Goal: Transaction & Acquisition: Obtain resource

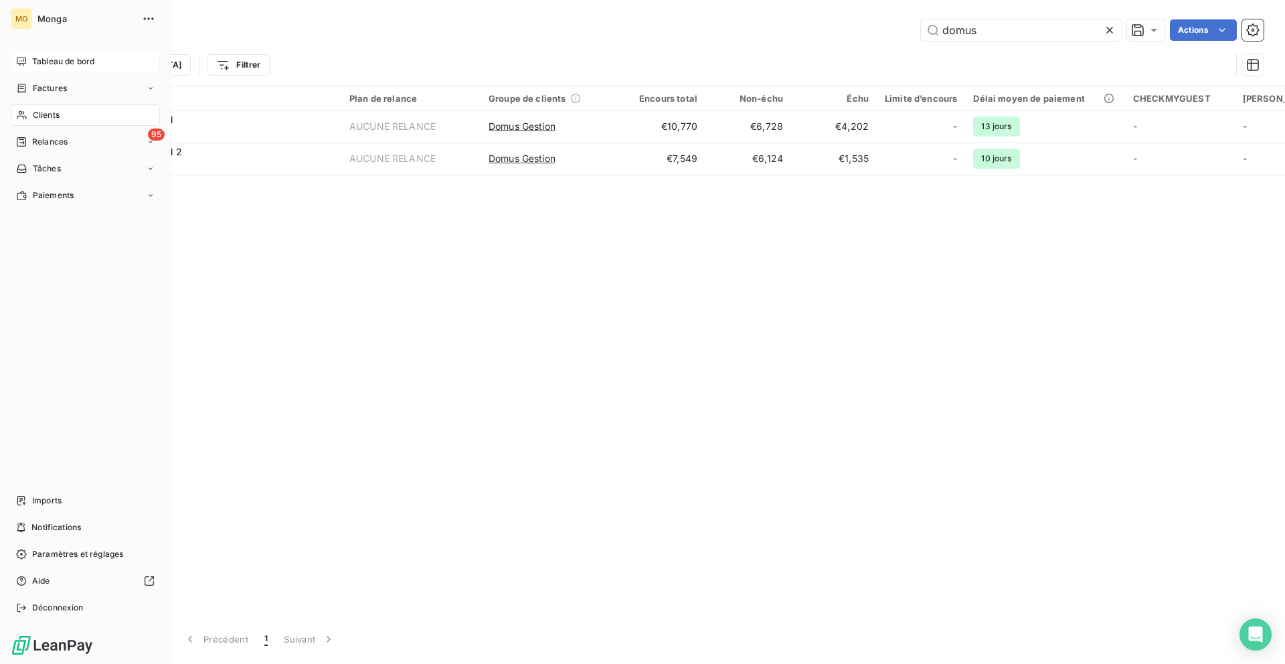
click at [23, 51] on div "Tableau de bord" at bounding box center [85, 61] width 149 height 21
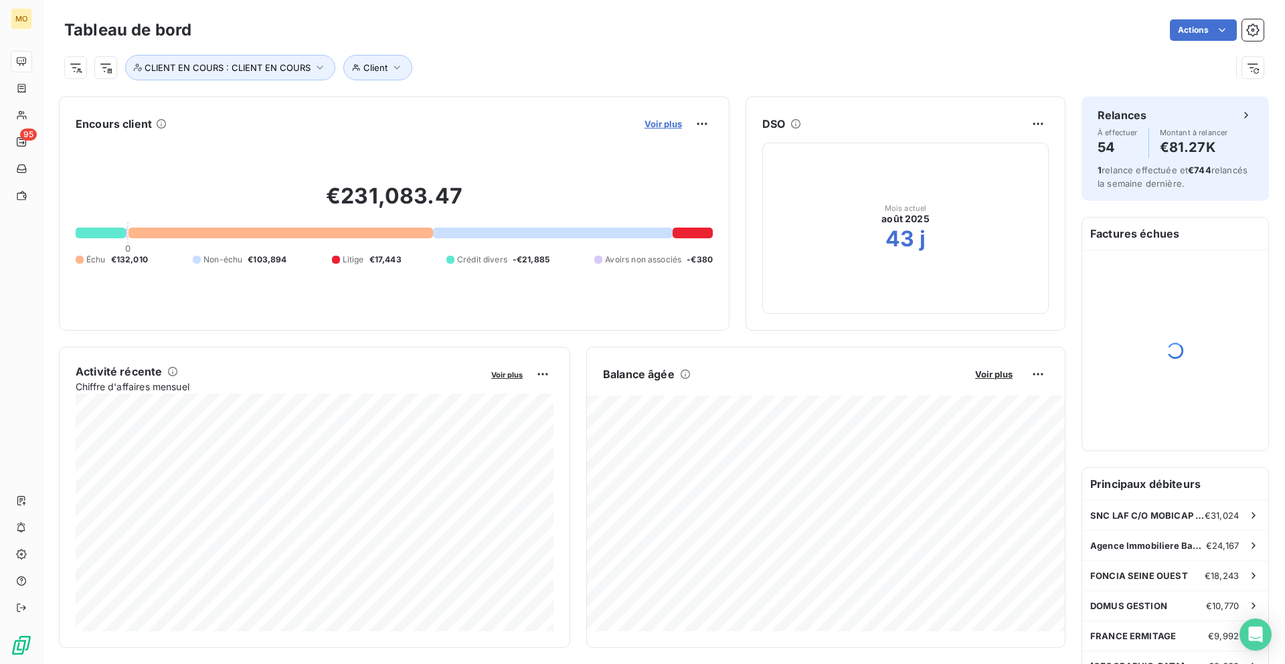
click at [662, 122] on span "Voir plus" at bounding box center [662, 123] width 37 height 11
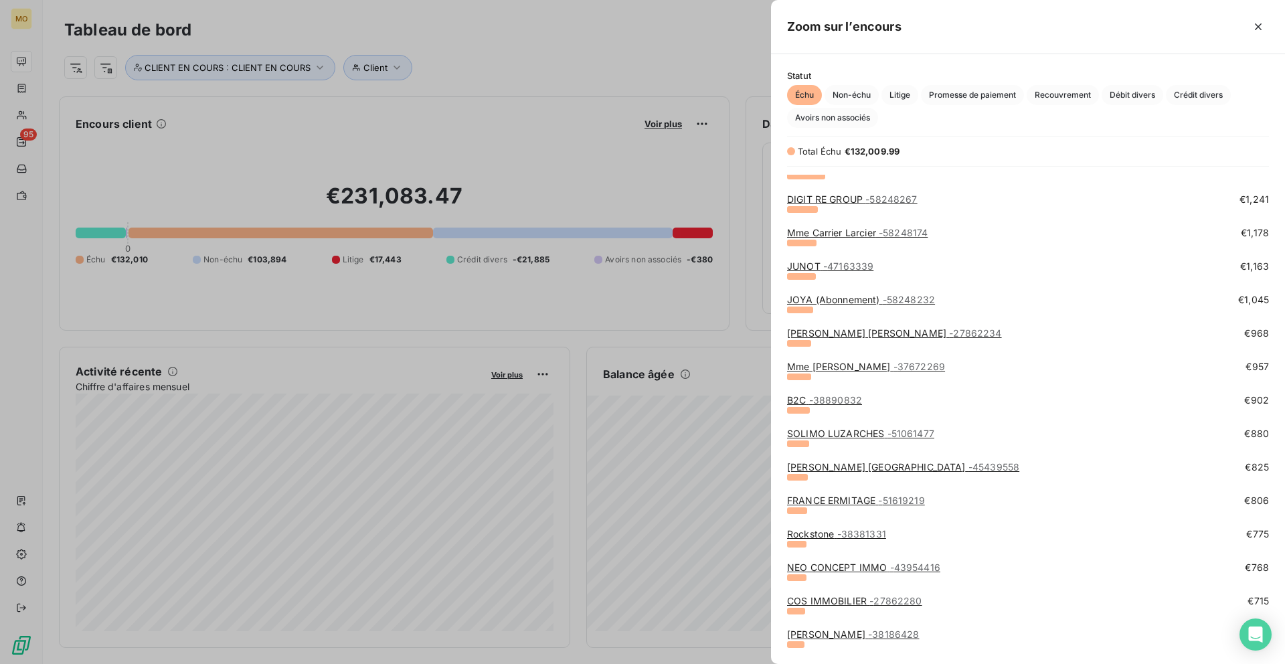
scroll to position [745, 0]
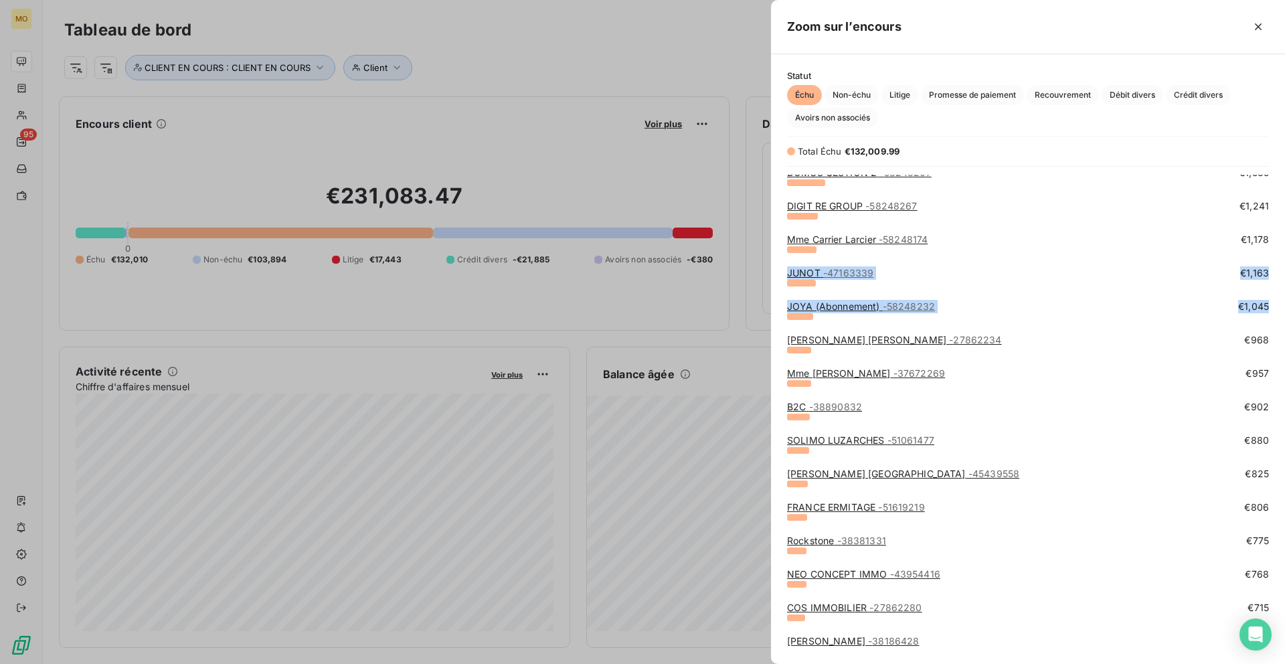
drag, startPoint x: 788, startPoint y: 269, endPoint x: 850, endPoint y: 333, distance: 89.0
click at [850, 333] on div "CCR - 37796055 €2,780 FONCIERE CONCORDE RUEIL C/O AREAM PROPERTY - 40833488 €2,…" at bounding box center [1028, 500] width 482 height 2141
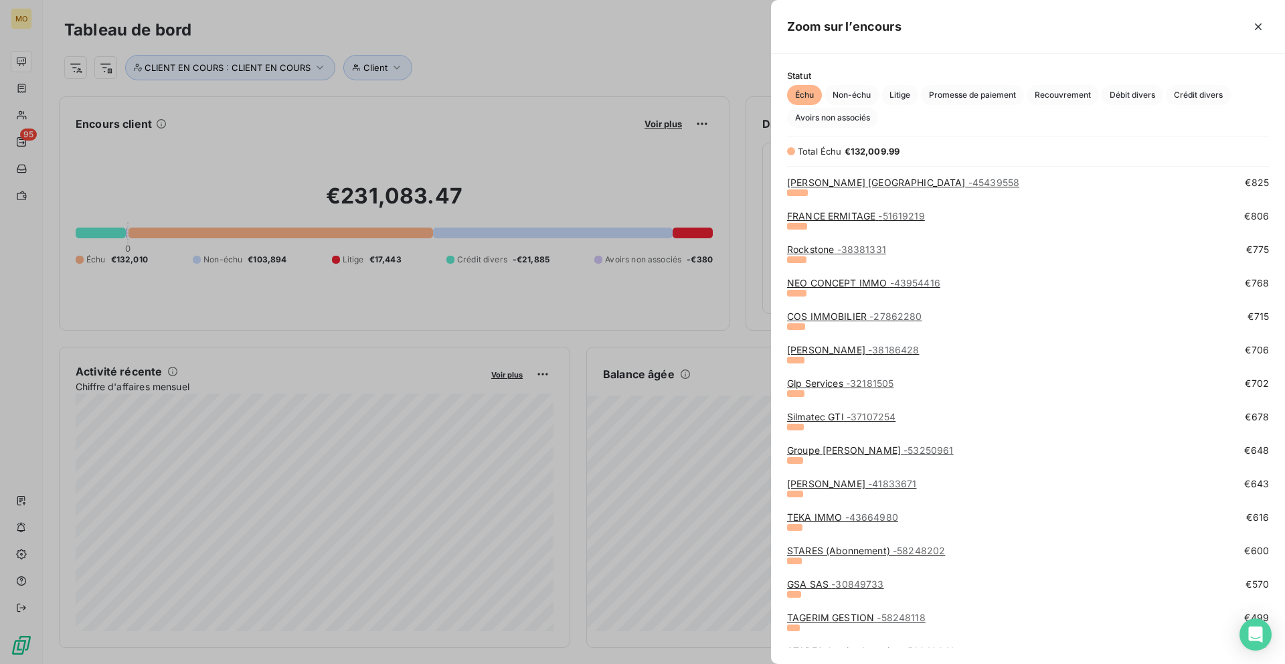
scroll to position [1041, 0]
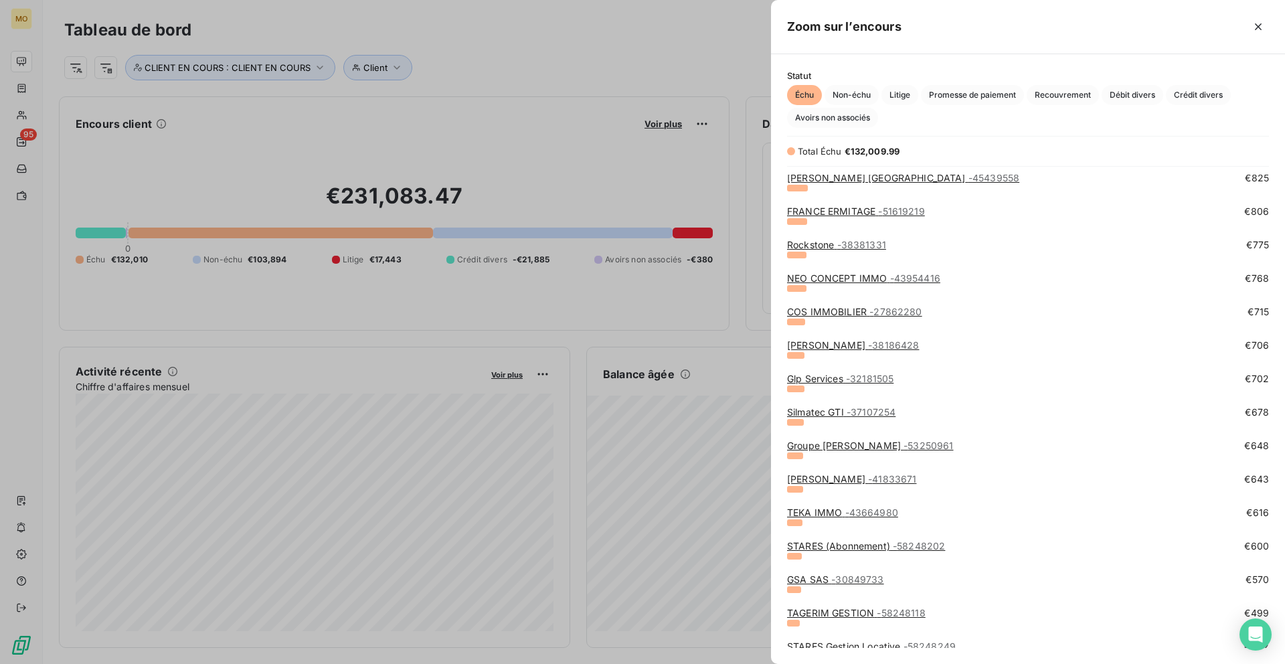
click at [834, 512] on link "TEKA IMMO - 43664980" at bounding box center [842, 512] width 111 height 11
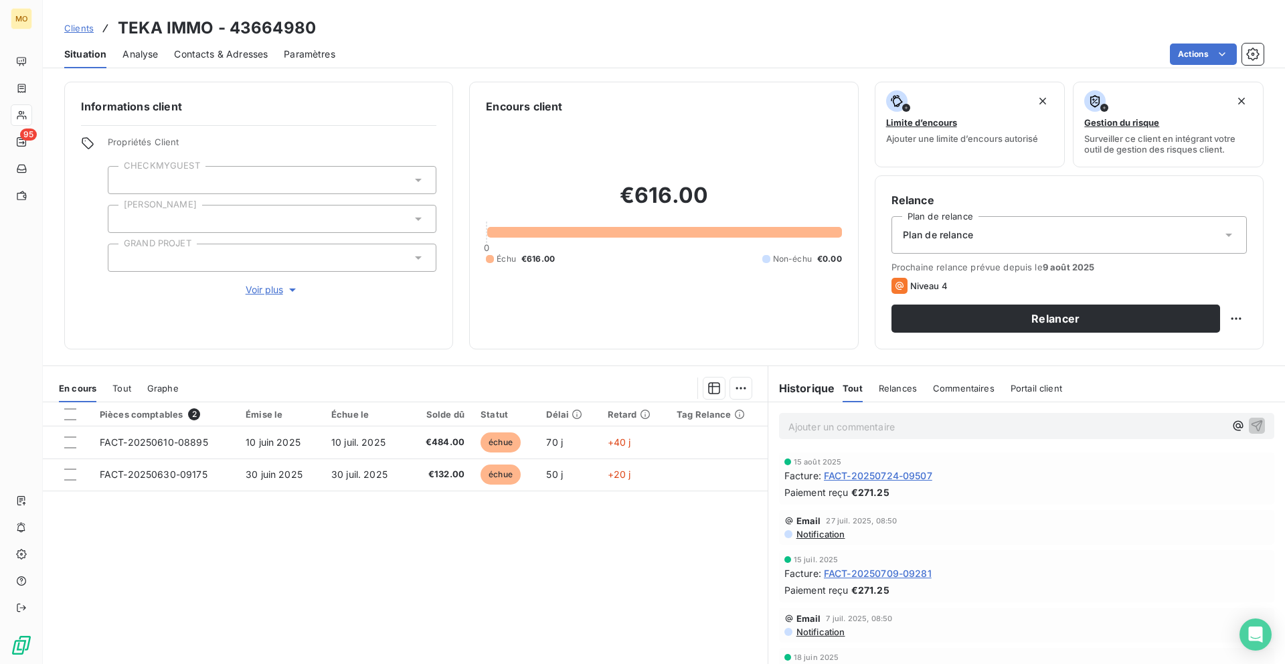
click at [197, 46] on div "Contacts & Adresses" at bounding box center [221, 54] width 94 height 28
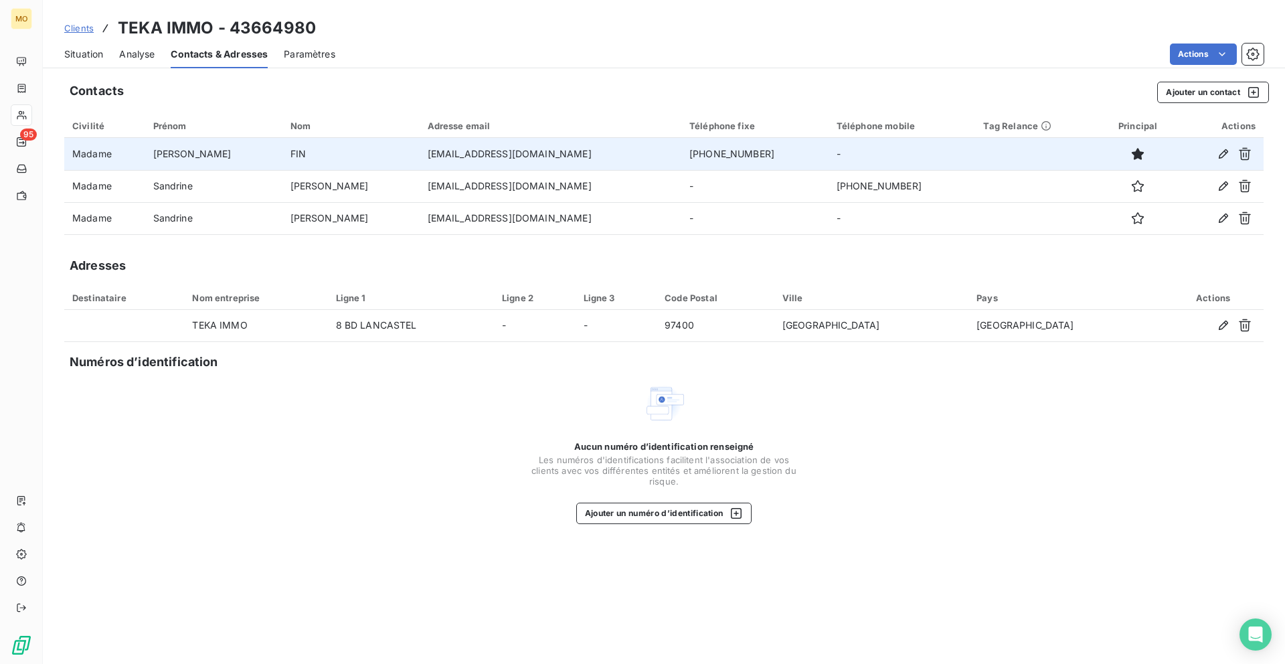
click at [420, 152] on td "[EMAIL_ADDRESS][DOMAIN_NAME]" at bounding box center [551, 154] width 262 height 32
copy td "[EMAIL_ADDRESS][DOMAIN_NAME]"
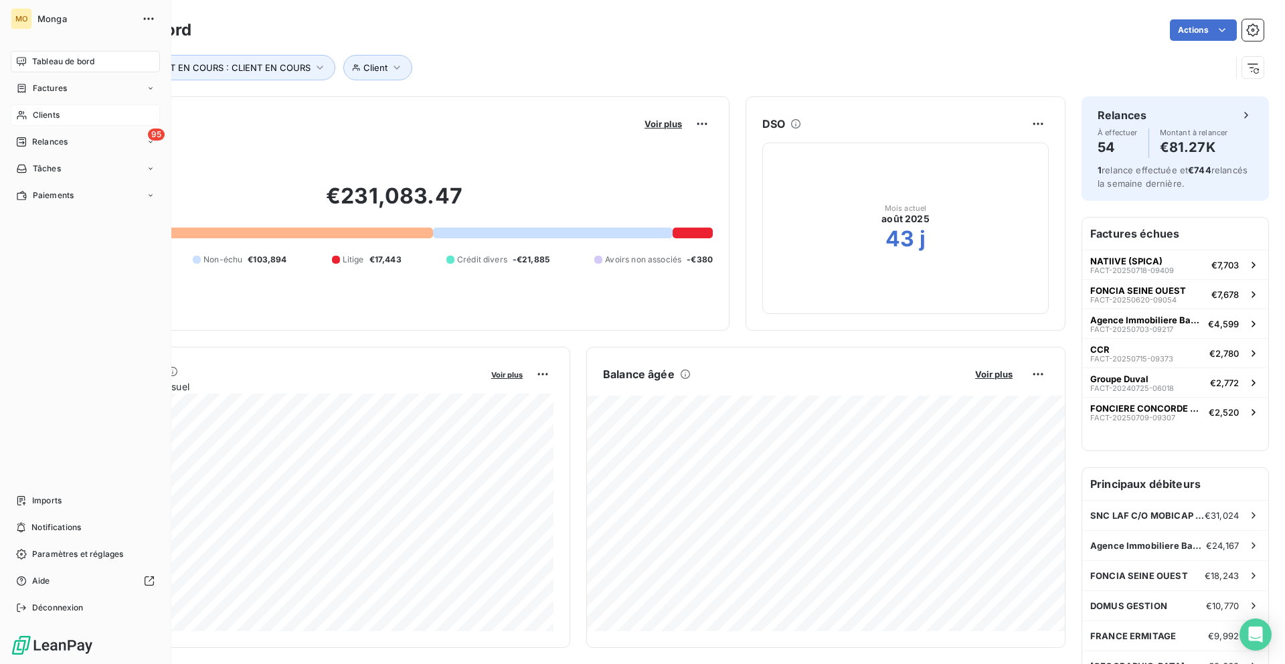
click at [35, 117] on span "Clients" at bounding box center [46, 115] width 27 height 12
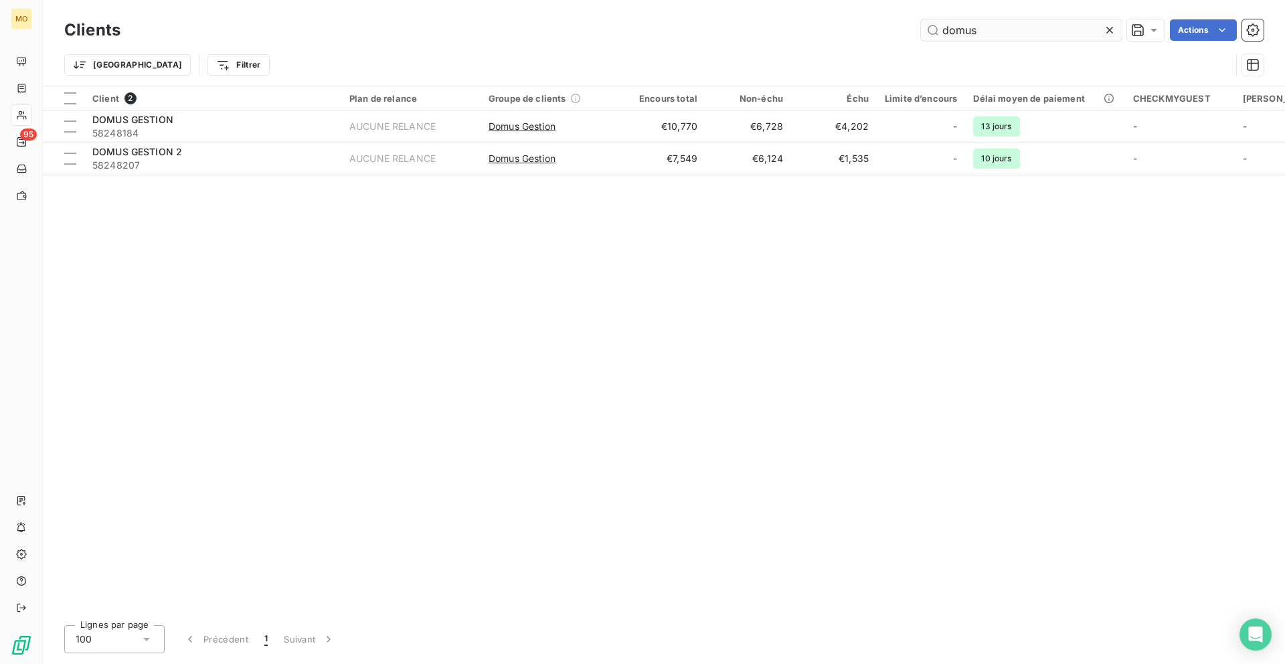
click at [1011, 33] on input "domus" at bounding box center [1021, 29] width 201 height 21
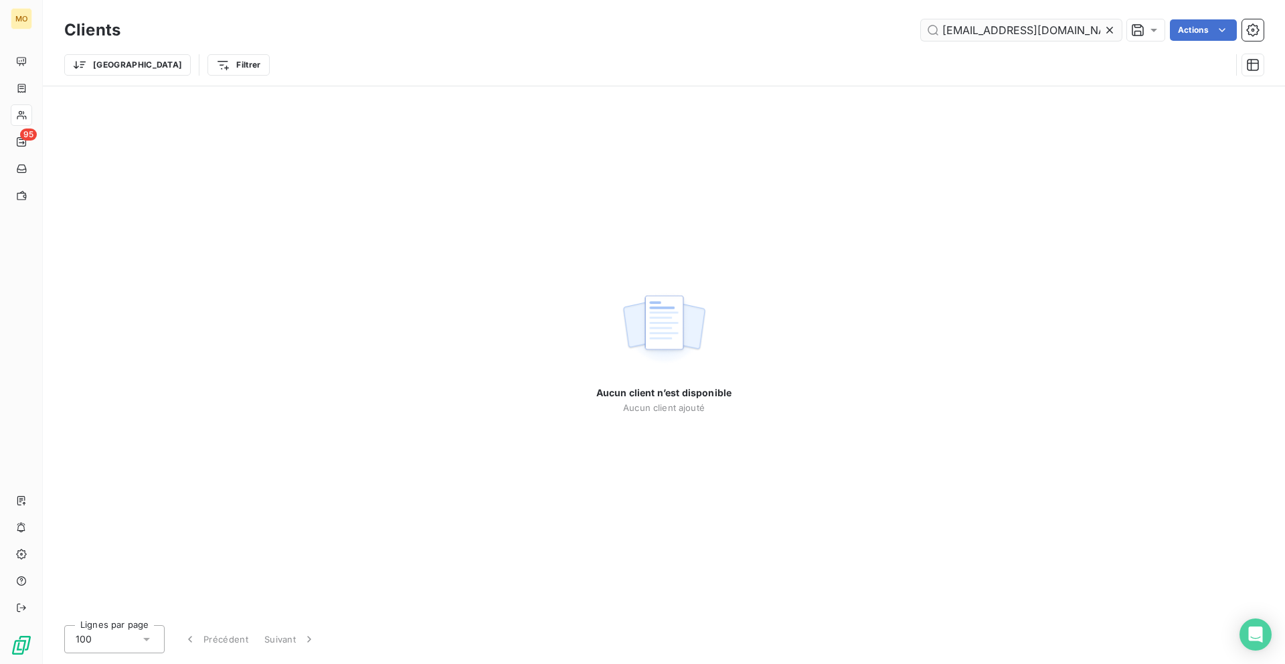
click at [946, 33] on input "[EMAIL_ADDRESS][DOMAIN_NAME]" at bounding box center [1021, 29] width 201 height 21
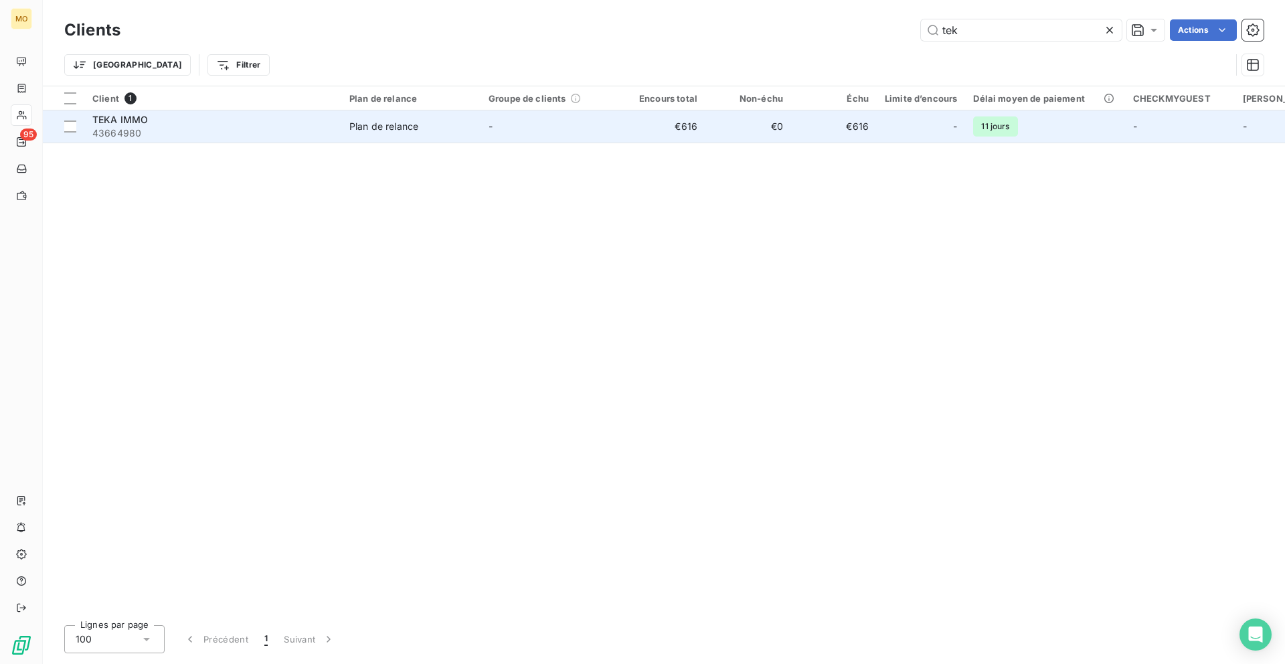
type input "tek"
click at [300, 136] on span "43664980" at bounding box center [212, 132] width 241 height 13
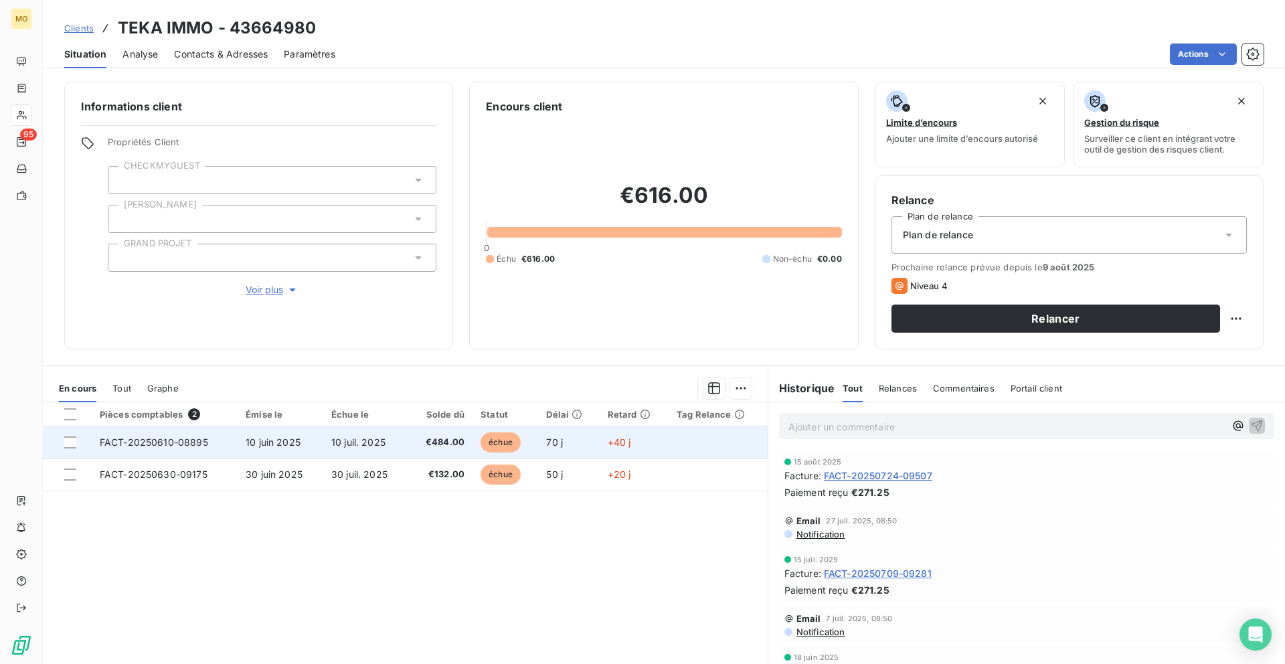
click at [338, 436] on span "10 juil. 2025" at bounding box center [358, 441] width 54 height 11
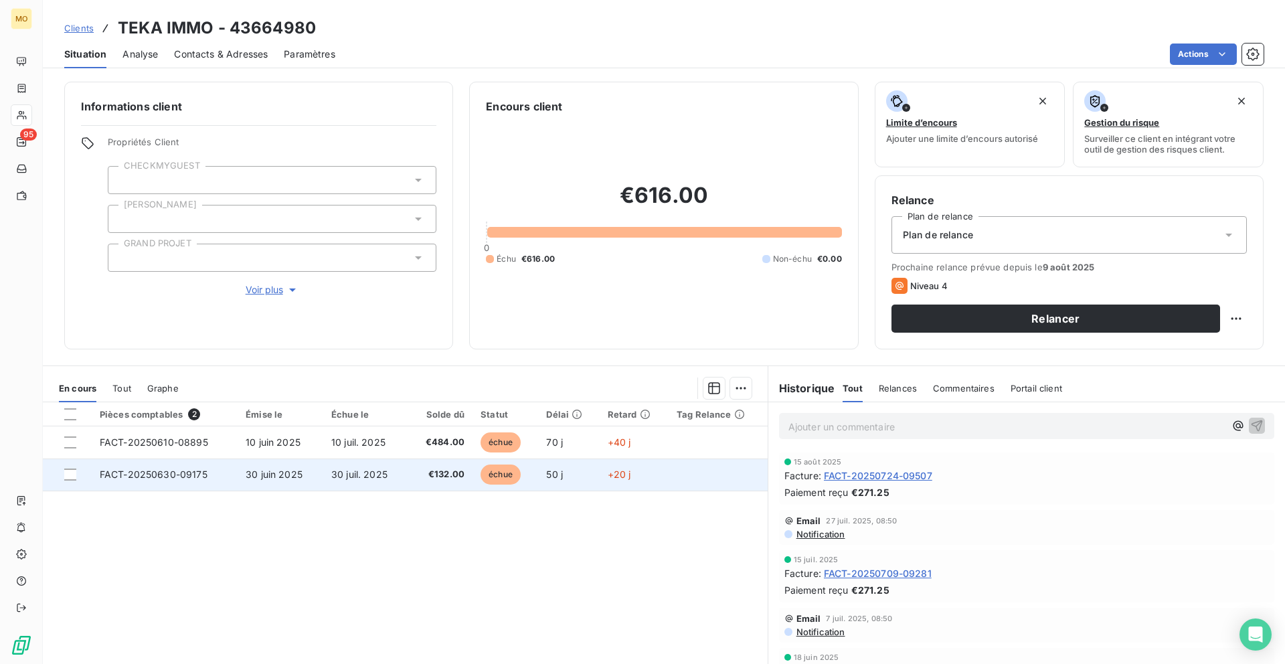
click at [392, 464] on td "30 juil. 2025" at bounding box center [365, 474] width 85 height 32
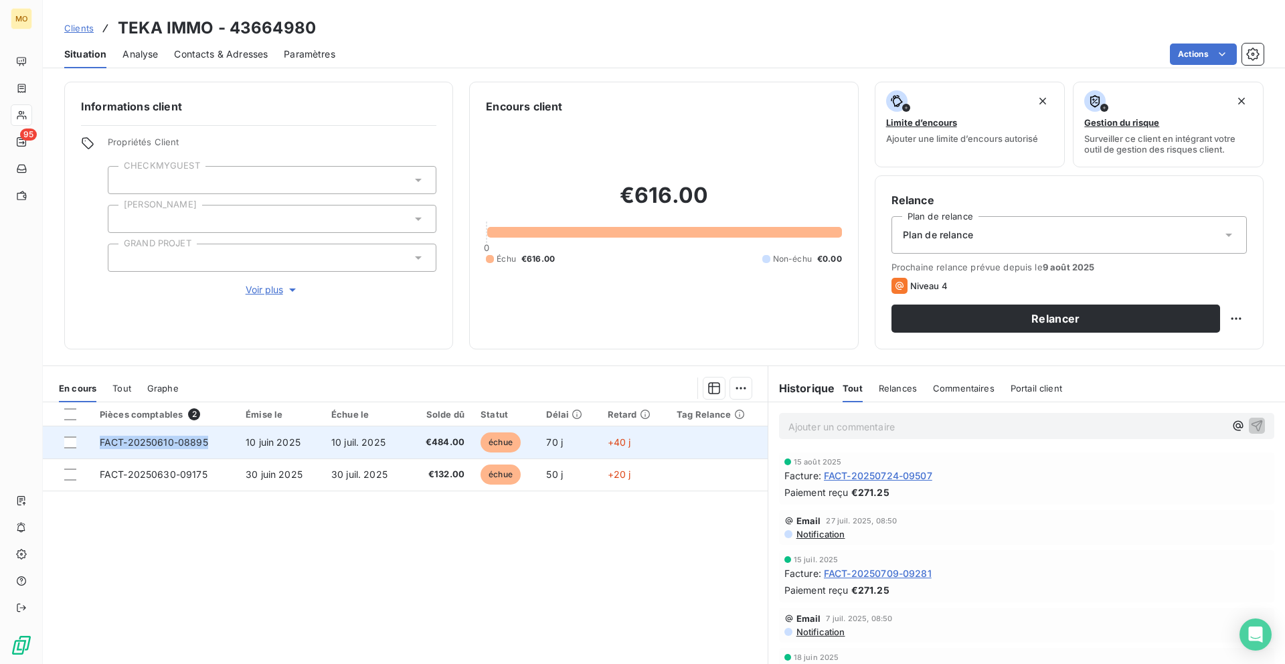
copy span "FACT-20250610-08895"
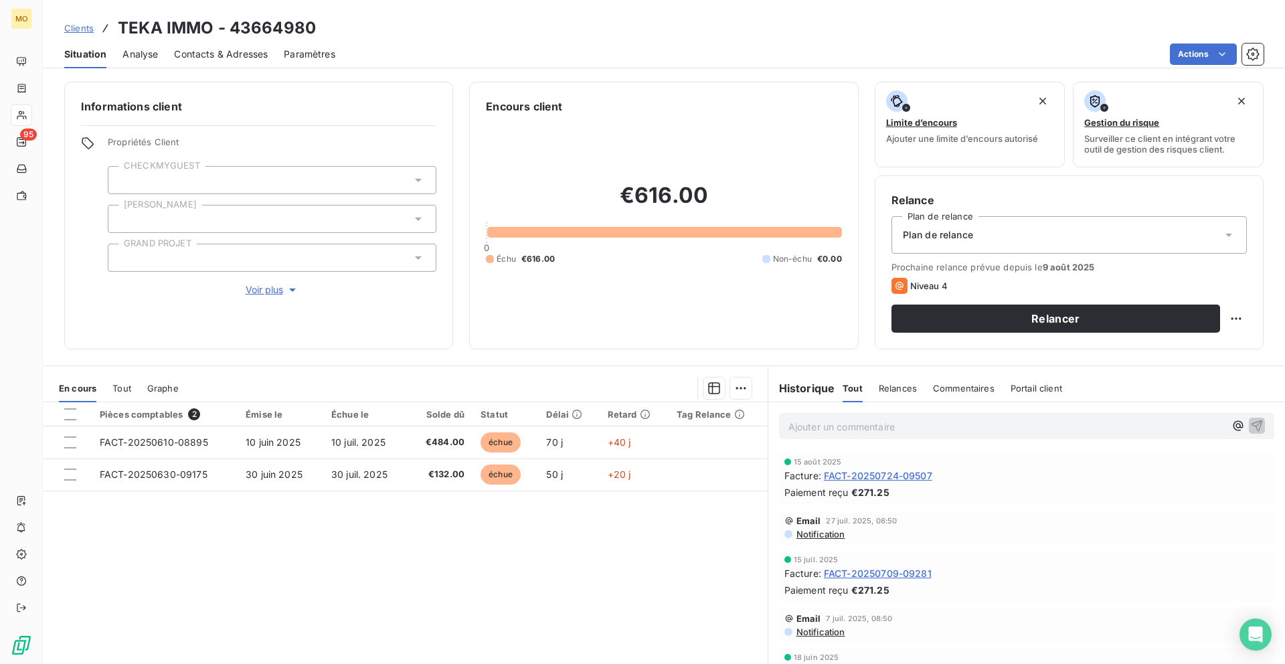
drag, startPoint x: 94, startPoint y: 441, endPoint x: 257, endPoint y: 532, distance: 186.3
click at [257, 532] on div "Pièces comptables 2 Émise le Échue le Solde dû Statut Délai Retard Tag Relance …" at bounding box center [405, 531] width 725 height 258
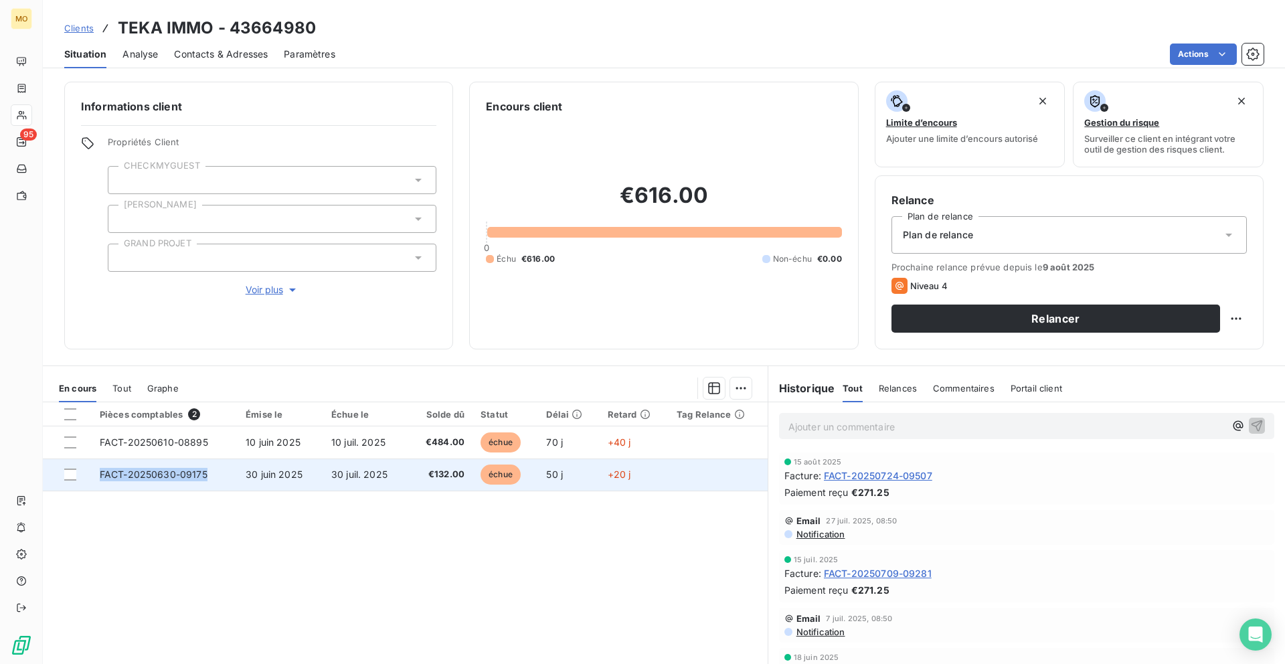
copy tr "FACT-20250630-09175"
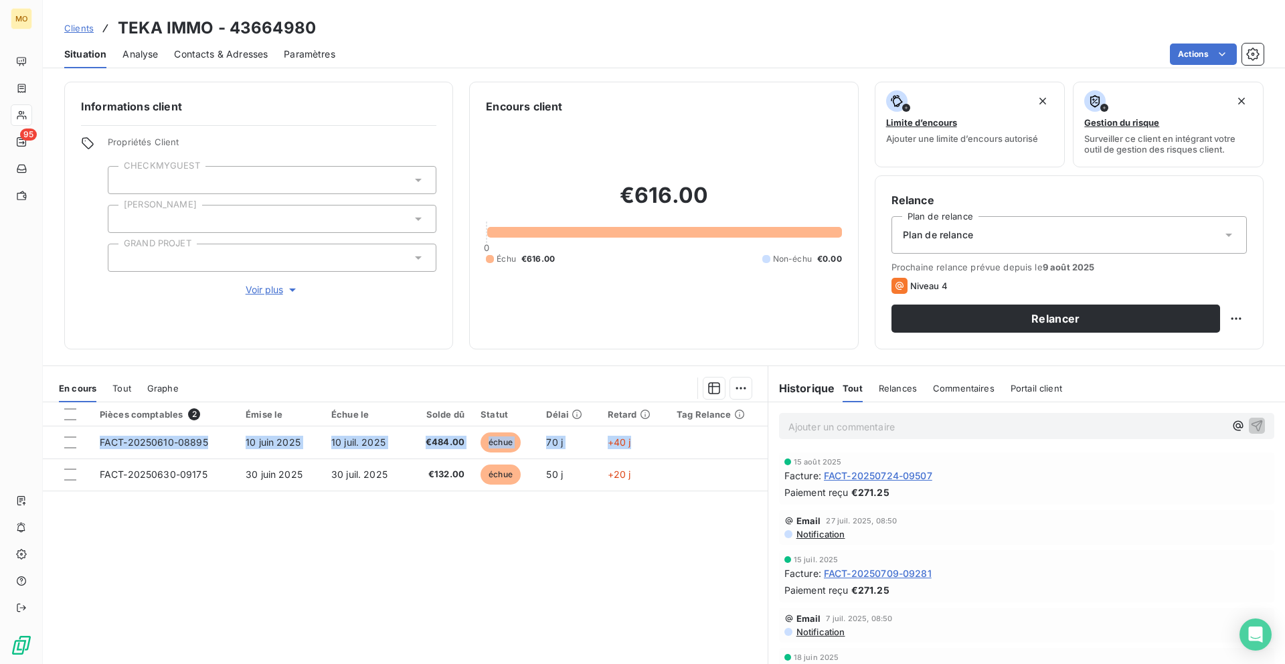
drag, startPoint x: 88, startPoint y: 478, endPoint x: 234, endPoint y: 566, distance: 171.1
click at [234, 566] on div "Pièces comptables 2 Émise le Échue le Solde dû Statut Délai Retard Tag Relance …" at bounding box center [405, 531] width 725 height 258
click at [230, 37] on h3 "TEKA IMMO - 43664980" at bounding box center [217, 28] width 198 height 24
click at [230, 59] on span "Contacts & Adresses" at bounding box center [221, 54] width 94 height 13
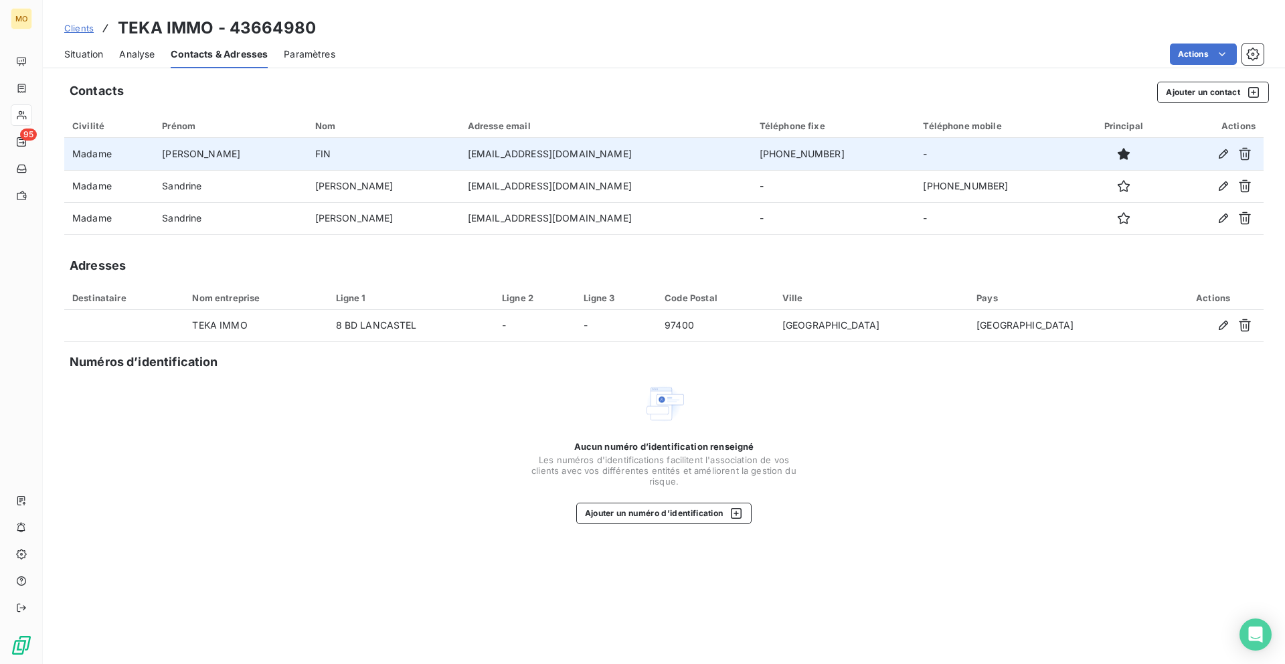
click at [460, 157] on td "[EMAIL_ADDRESS][DOMAIN_NAME]" at bounding box center [606, 154] width 292 height 32
copy td "[EMAIL_ADDRESS][DOMAIN_NAME]"
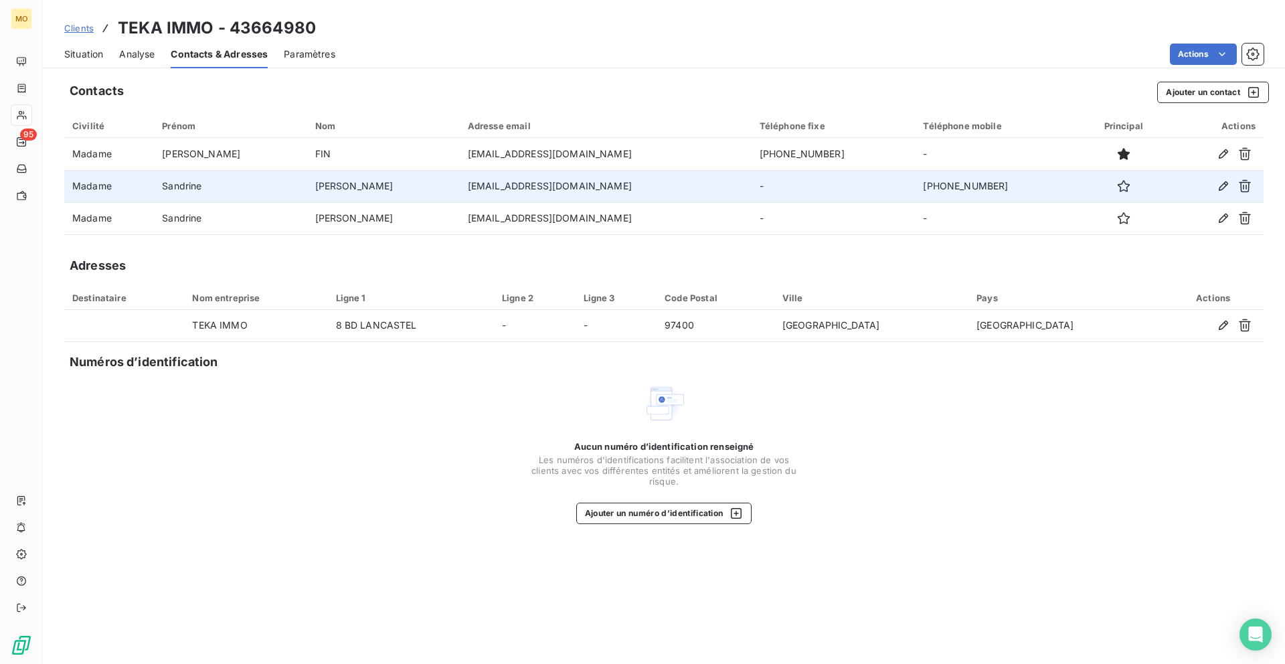
click at [460, 185] on td "[EMAIL_ADDRESS][DOMAIN_NAME]" at bounding box center [606, 186] width 292 height 32
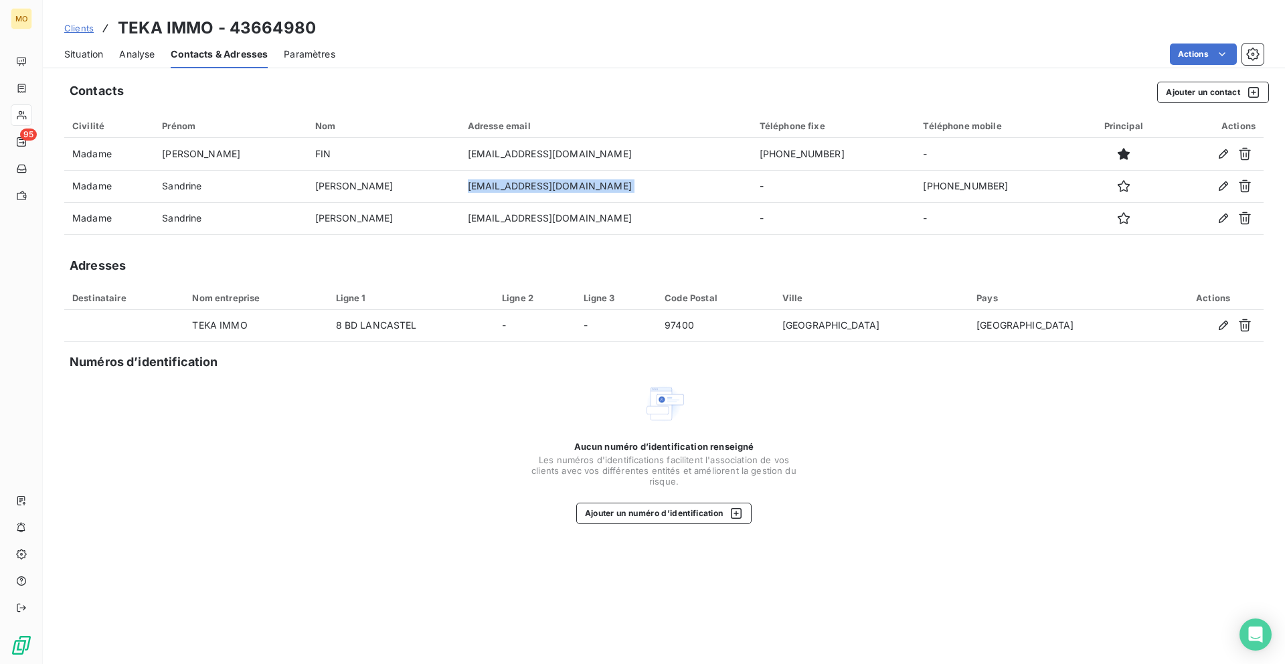
click at [80, 53] on span "Situation" at bounding box center [83, 54] width 39 height 13
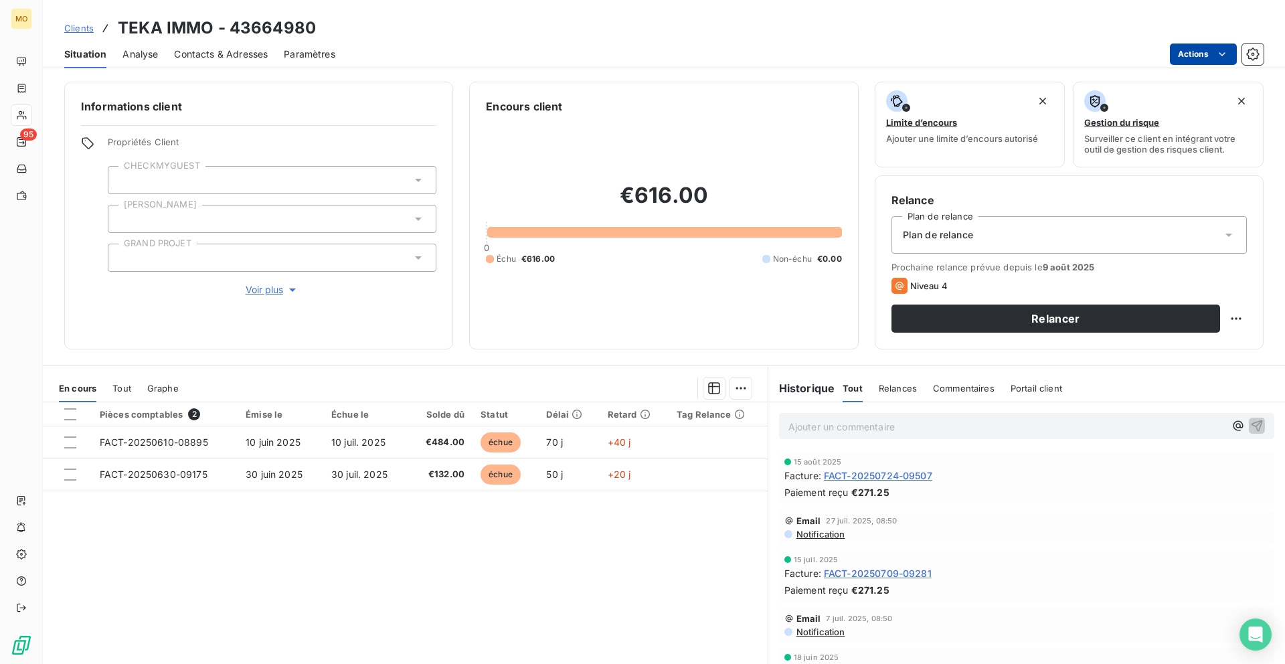
click at [1182, 54] on html "MO 95 Clients TEKA IMMO - 43664980 Situation Analyse Contacts & Adresses Paramè…" at bounding box center [642, 332] width 1285 height 664
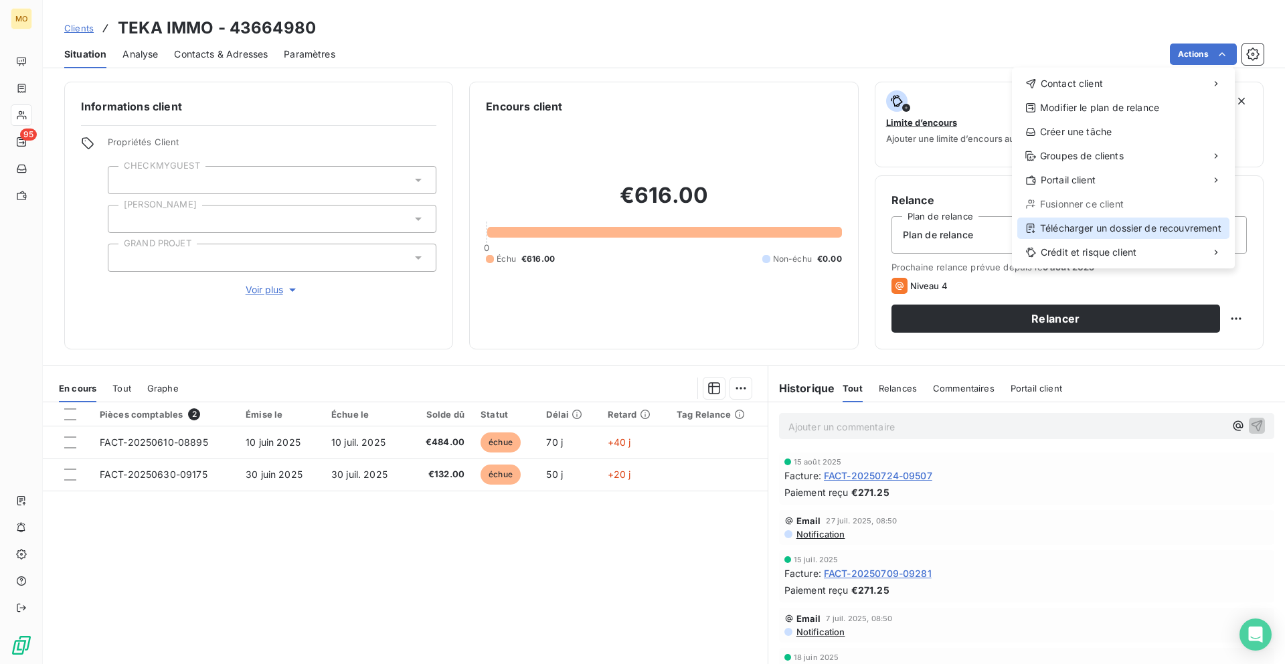
click at [1083, 228] on div "Télécharger un dossier de recouvrement" at bounding box center [1123, 227] width 212 height 21
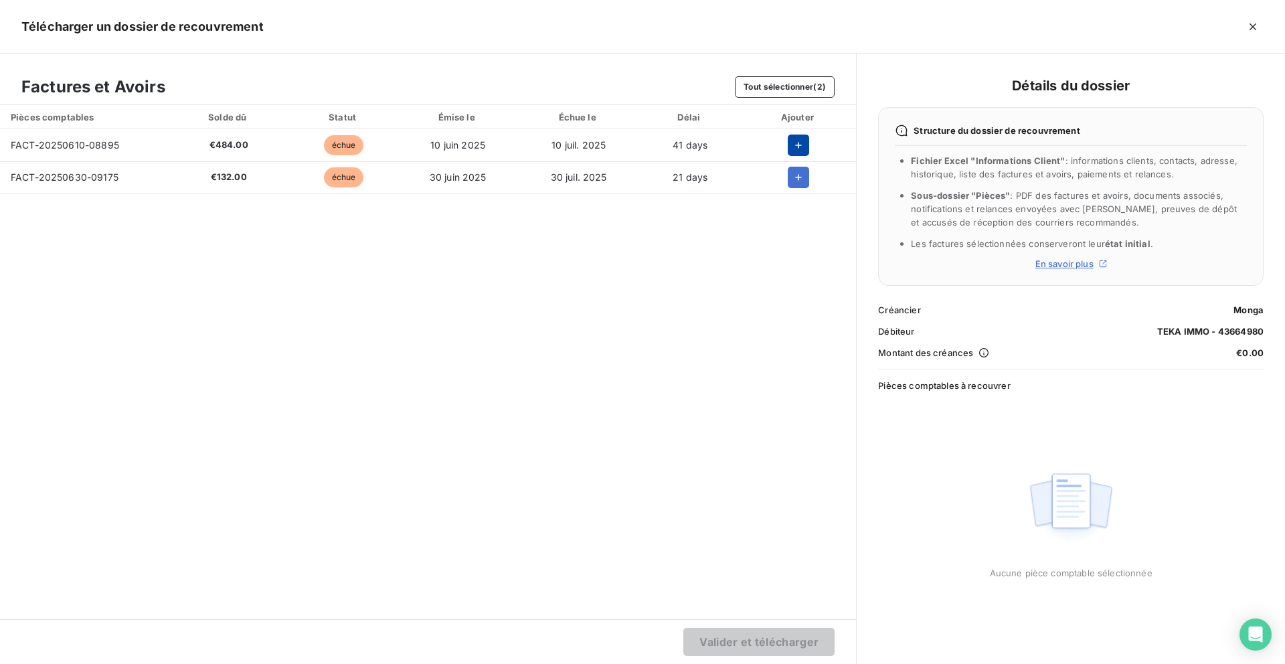
click at [792, 144] on icon "button" at bounding box center [798, 145] width 13 height 13
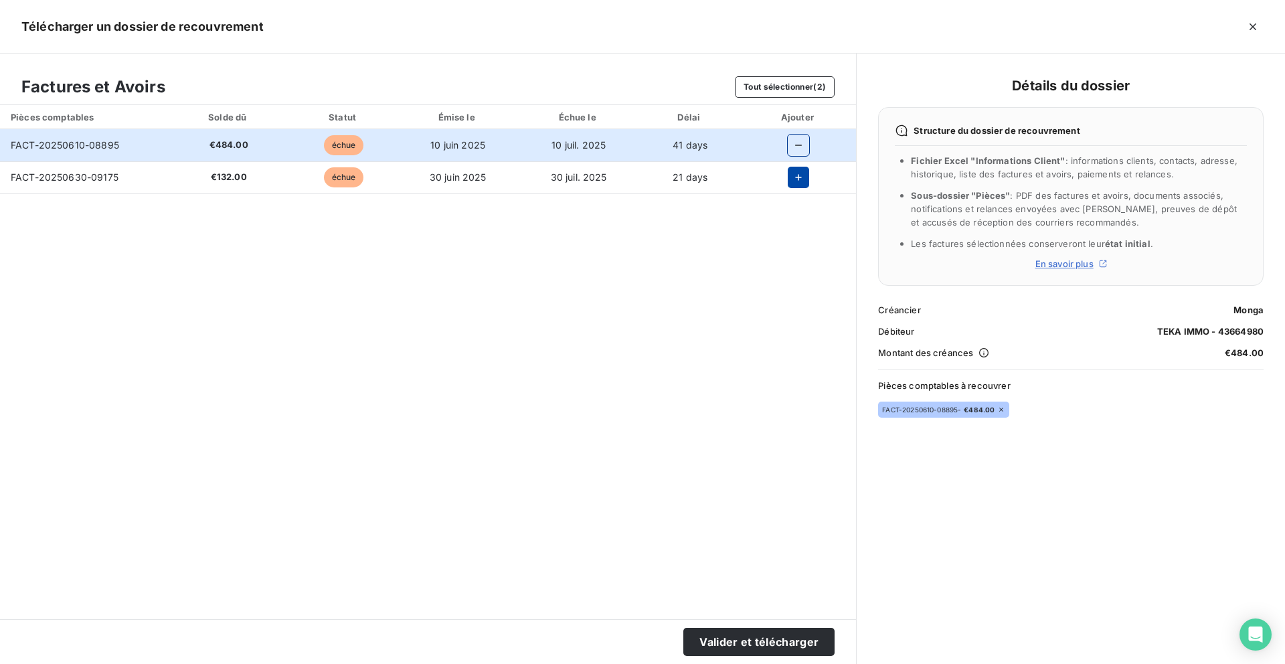
click at [792, 168] on button "button" at bounding box center [798, 177] width 21 height 21
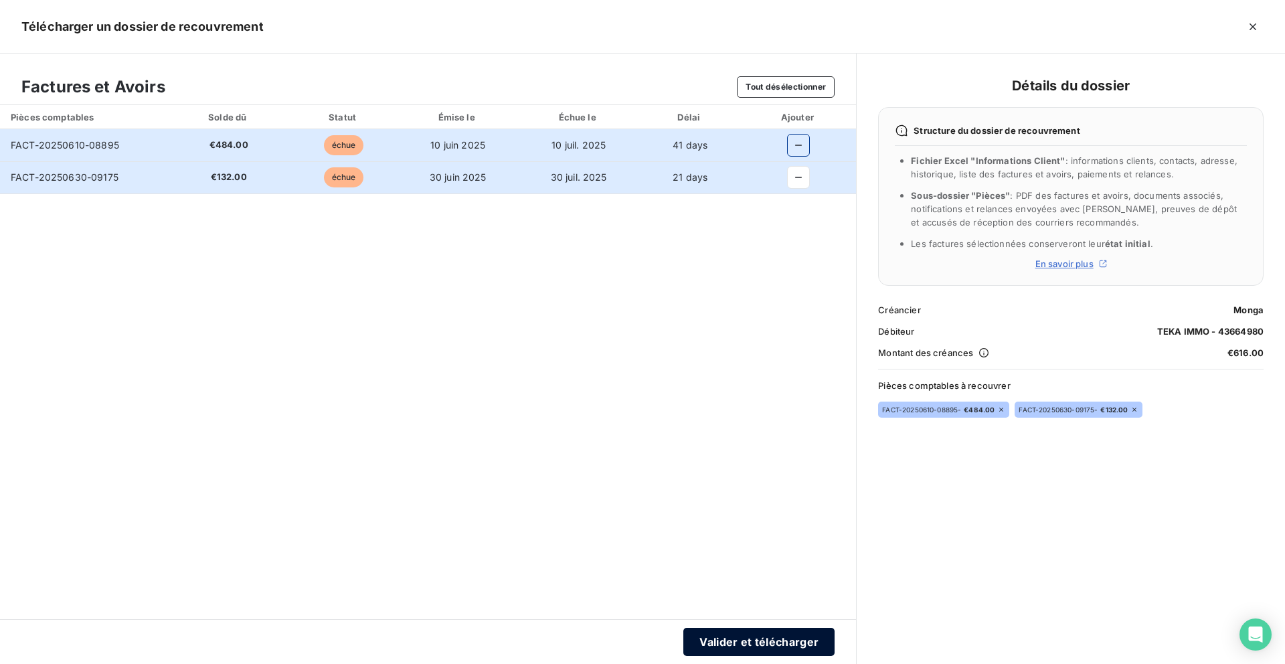
click at [721, 652] on button "Valider et télécharger" at bounding box center [758, 642] width 151 height 28
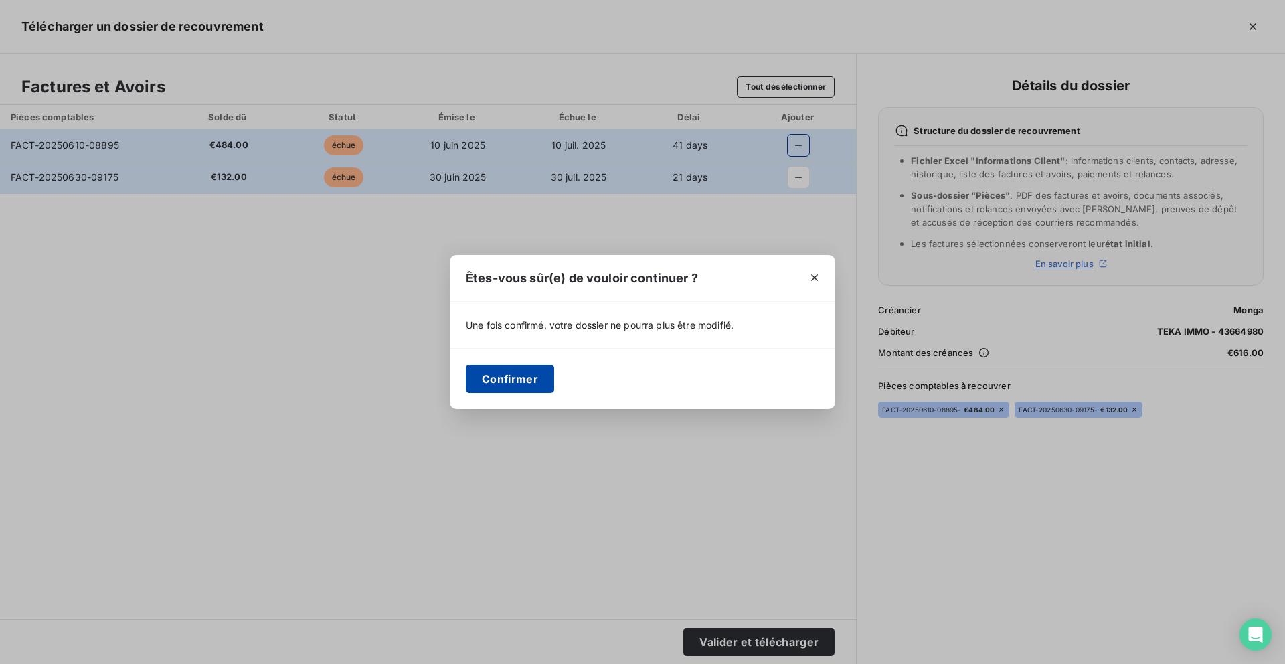
click at [494, 381] on button "Confirmer" at bounding box center [510, 379] width 88 height 28
